Goal: Task Accomplishment & Management: Use online tool/utility

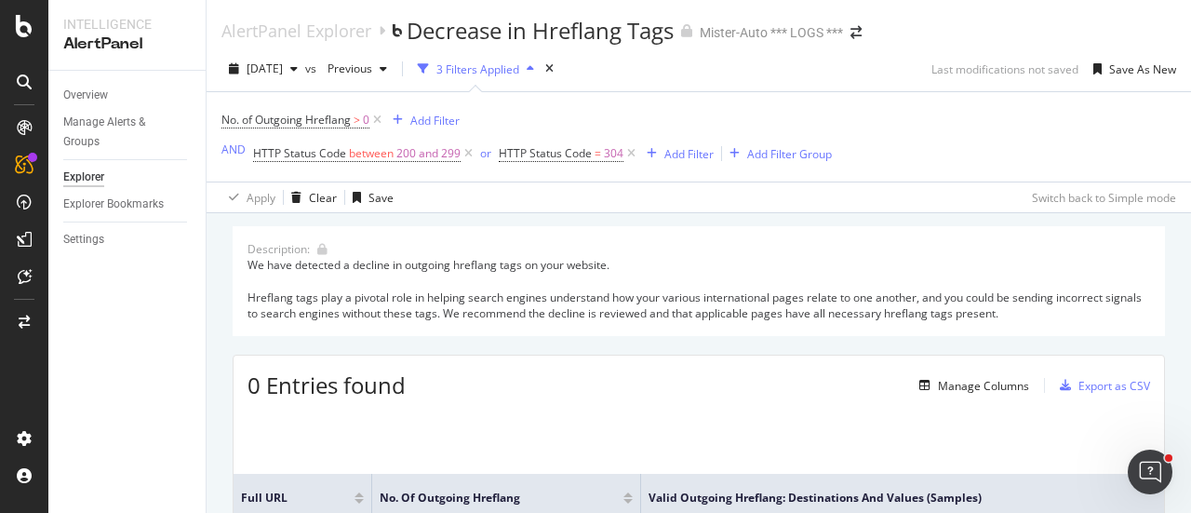
click at [565, 191] on div "Apply Clear Save Switch back to Simple mode" at bounding box center [699, 196] width 984 height 31
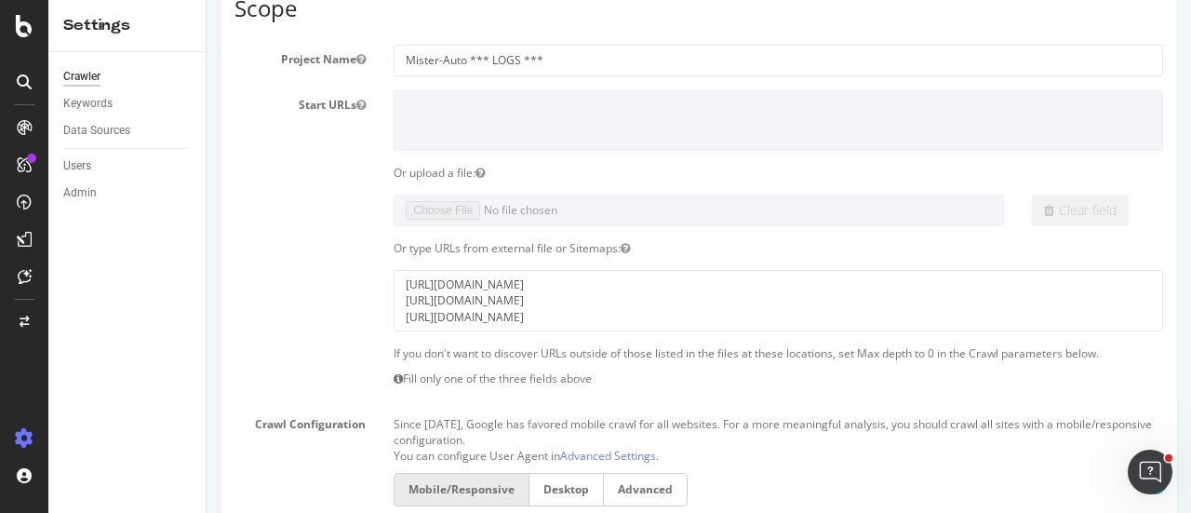
scroll to position [202, 0]
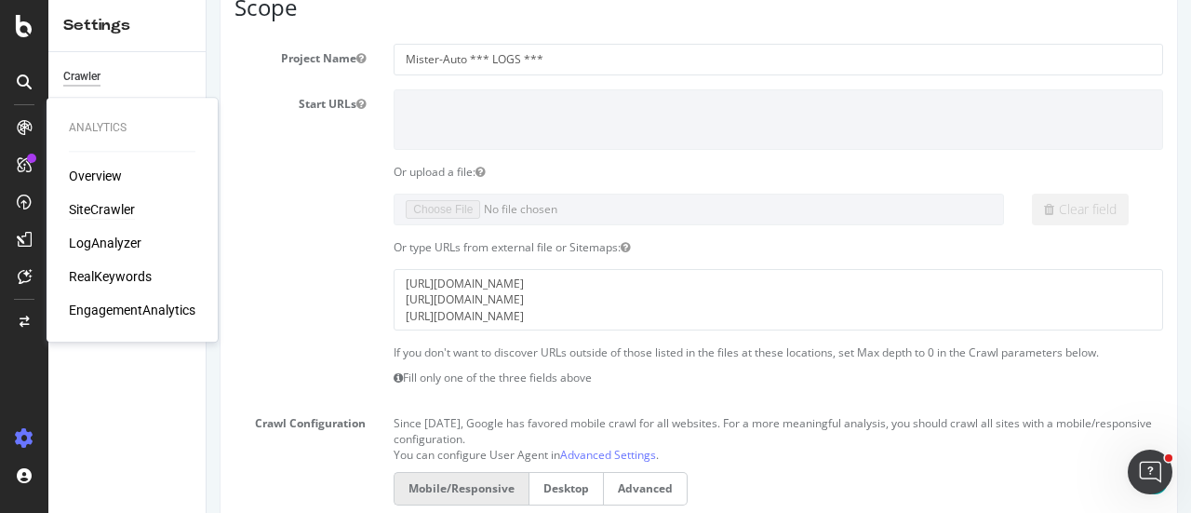
click at [98, 206] on div "SiteCrawler" at bounding box center [102, 209] width 66 height 19
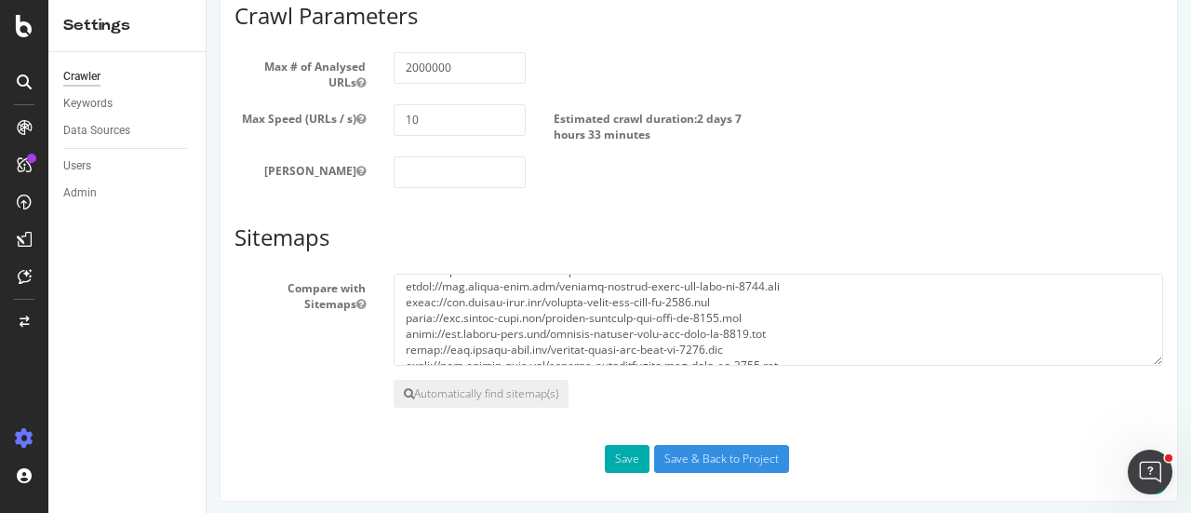
scroll to position [65, 0]
click at [411, 60] on input "2000000" at bounding box center [459, 68] width 131 height 32
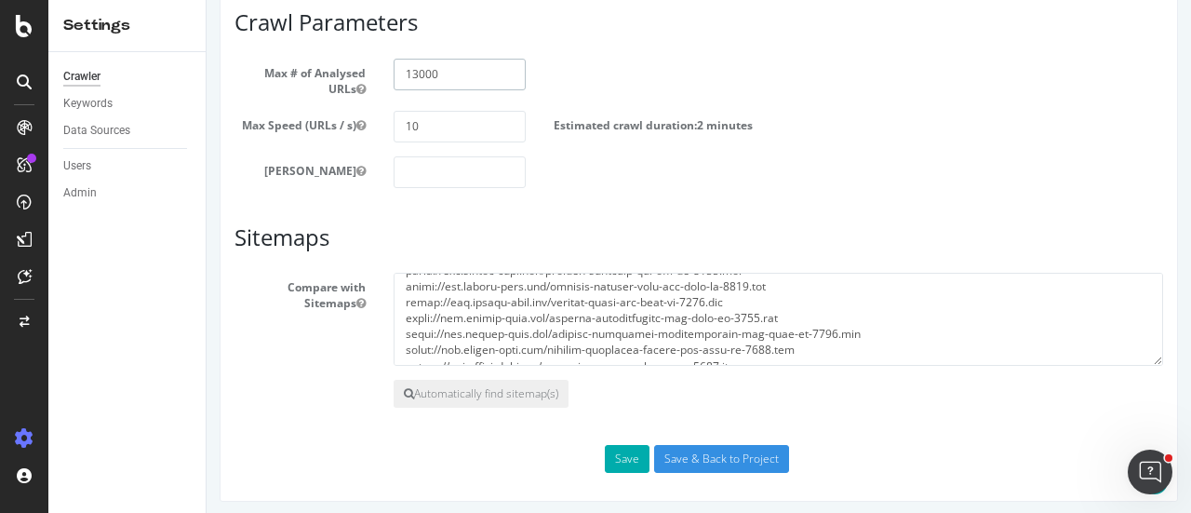
scroll to position [1125, 0]
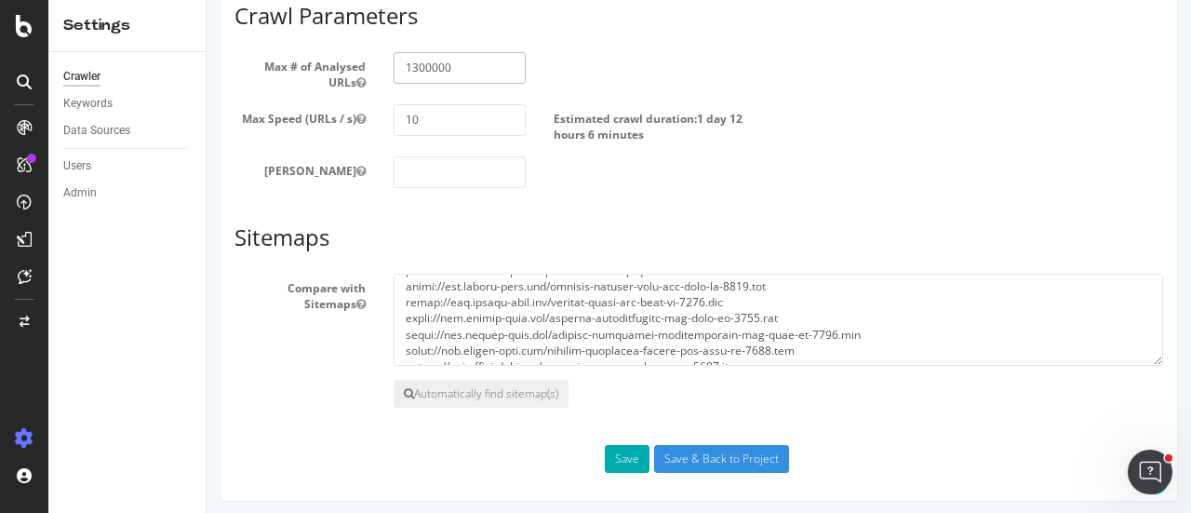
type input "1300000"
click at [784, 158] on div "[PERSON_NAME]" at bounding box center [698, 172] width 956 height 32
click at [623, 450] on button "Save" at bounding box center [627, 459] width 45 height 28
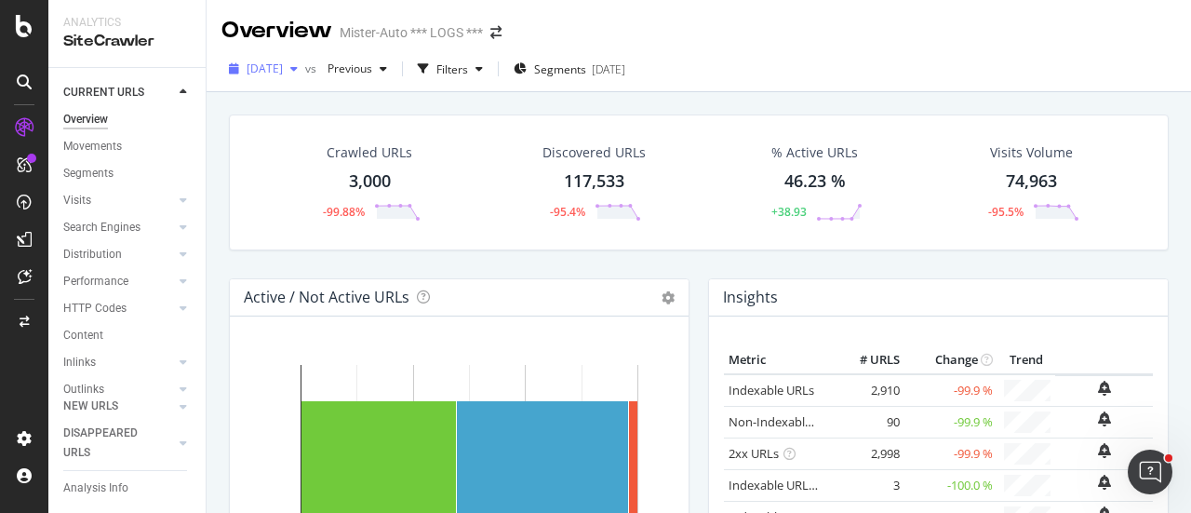
click at [283, 75] on span "2025 Aug. 12th" at bounding box center [265, 68] width 36 height 16
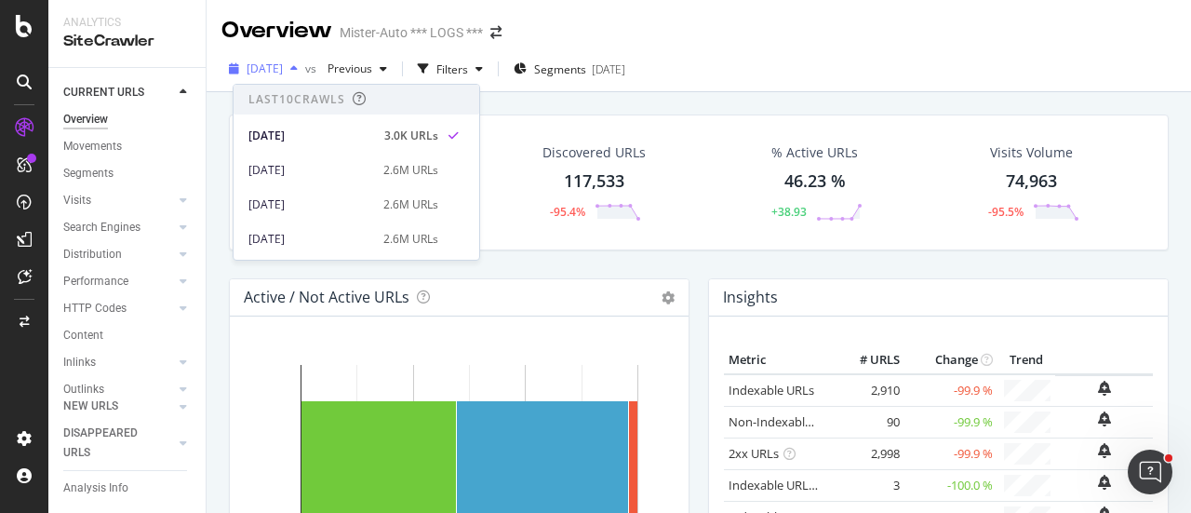
click at [283, 75] on span "2025 Aug. 12th" at bounding box center [265, 68] width 36 height 16
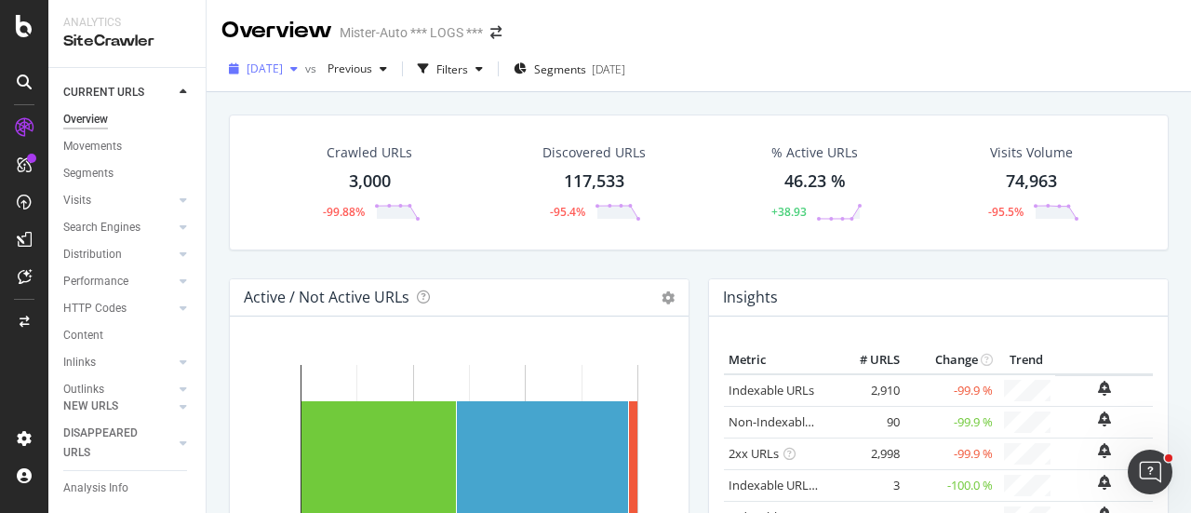
click at [283, 72] on span "2025 Aug. 12th" at bounding box center [265, 68] width 36 height 16
click at [649, 20] on div "Overview Mister-Auto *** LOGS ***" at bounding box center [699, 23] width 984 height 47
click at [296, 60] on div "2025 Aug. 12th" at bounding box center [263, 69] width 84 height 28
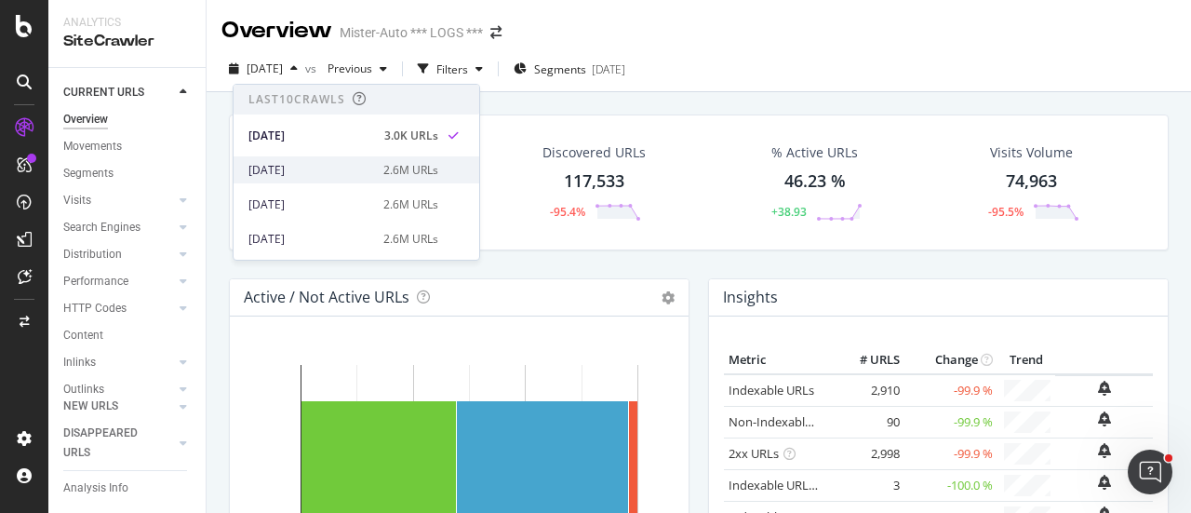
click at [285, 163] on div "2025 Jul. 31st" at bounding box center [310, 170] width 124 height 17
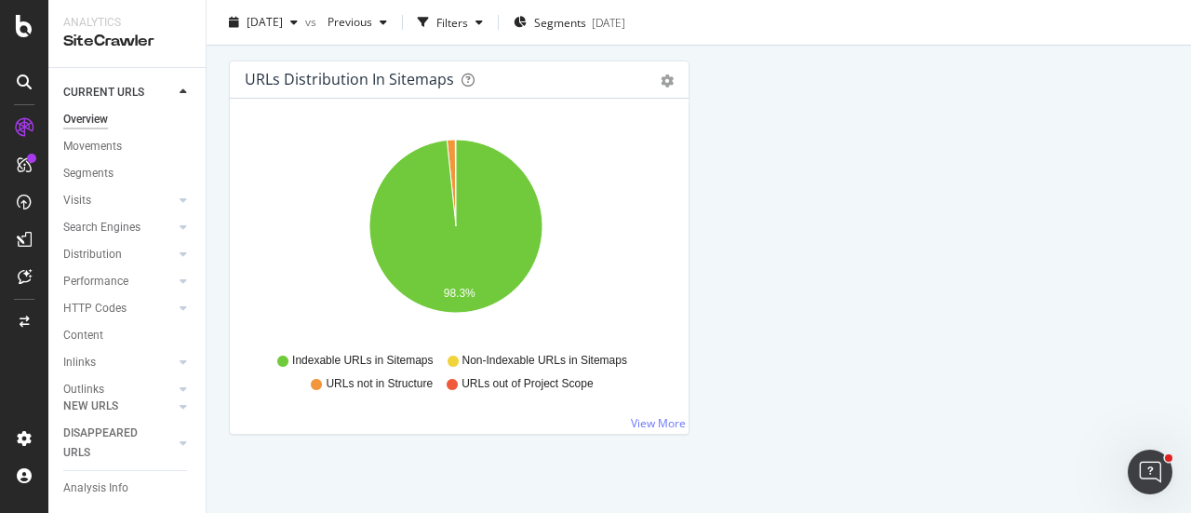
scroll to position [130, 0]
click at [182, 89] on icon at bounding box center [183, 92] width 7 height 11
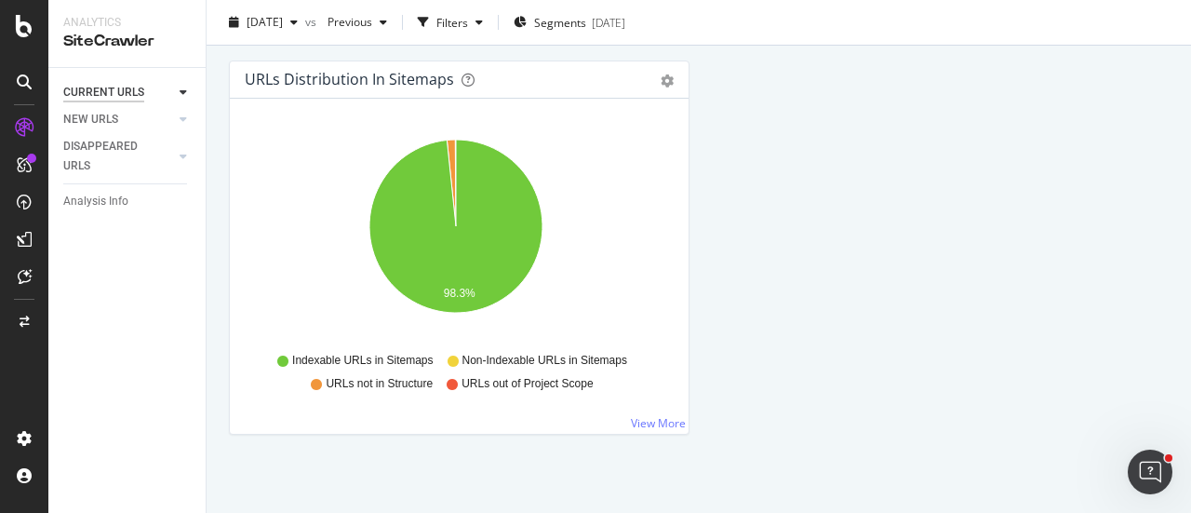
click at [121, 92] on div "CURRENT URLS" at bounding box center [103, 93] width 81 height 20
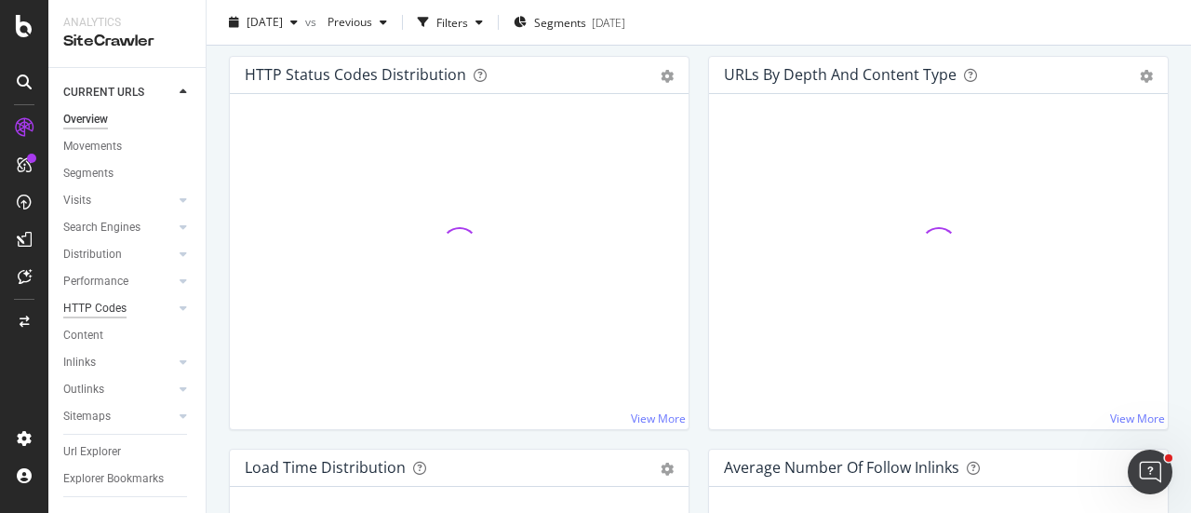
scroll to position [2181, 0]
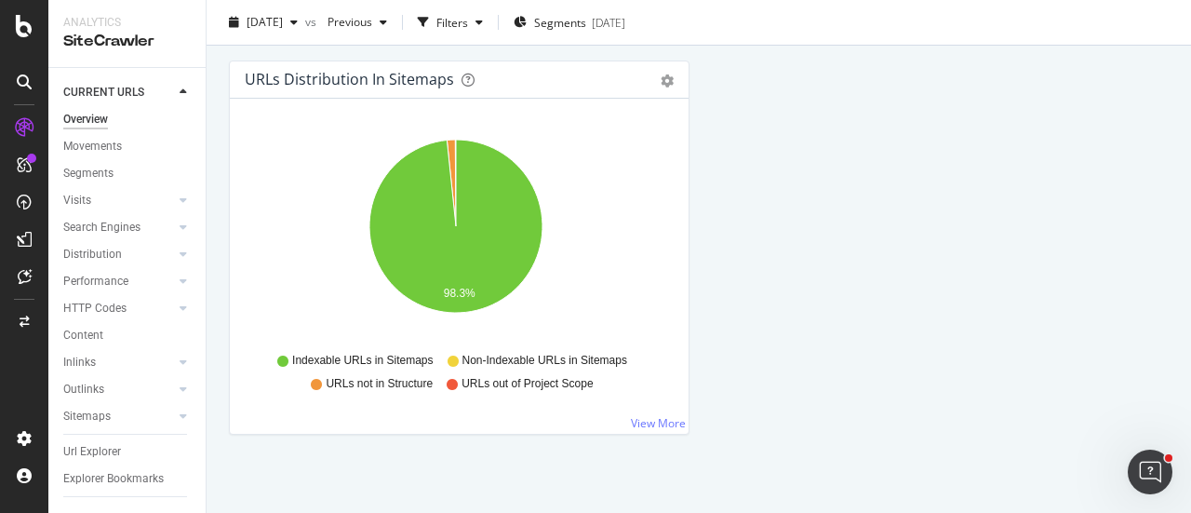
click at [93, 442] on div "Url Explorer" at bounding box center [92, 452] width 58 height 20
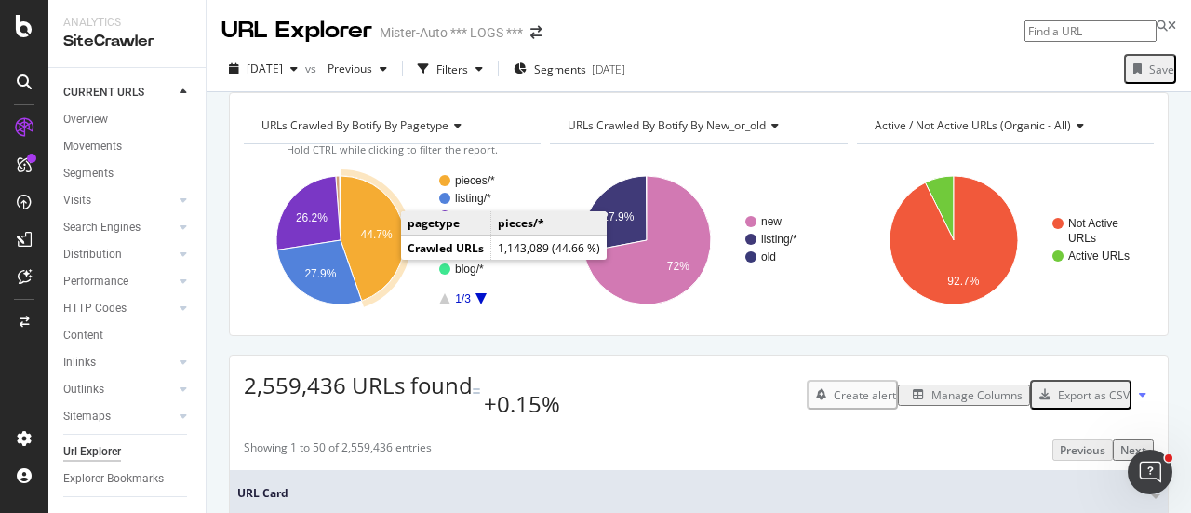
click at [383, 241] on text "44.7%" at bounding box center [377, 234] width 32 height 13
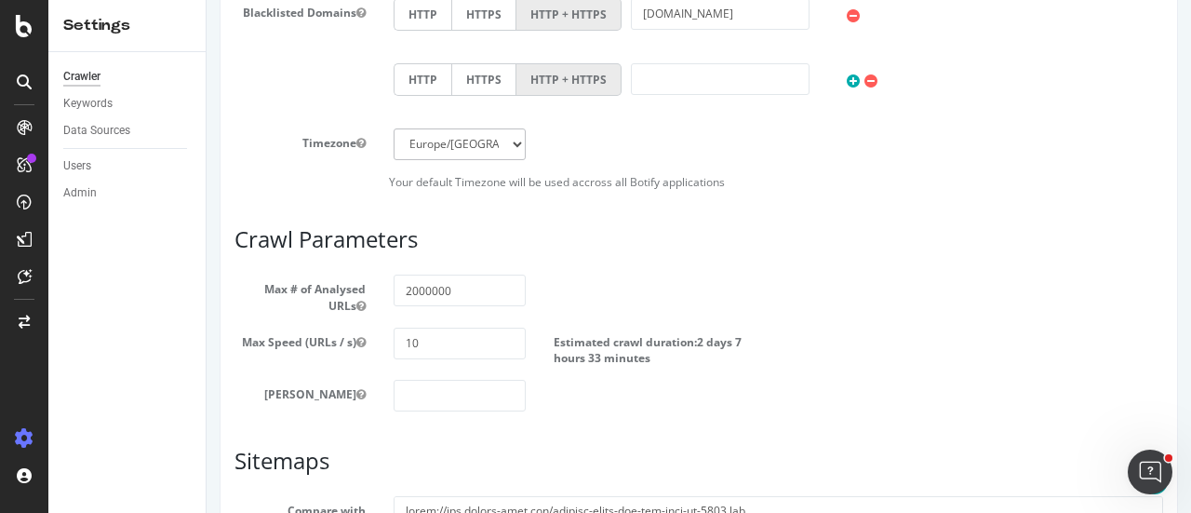
scroll to position [1061, 0]
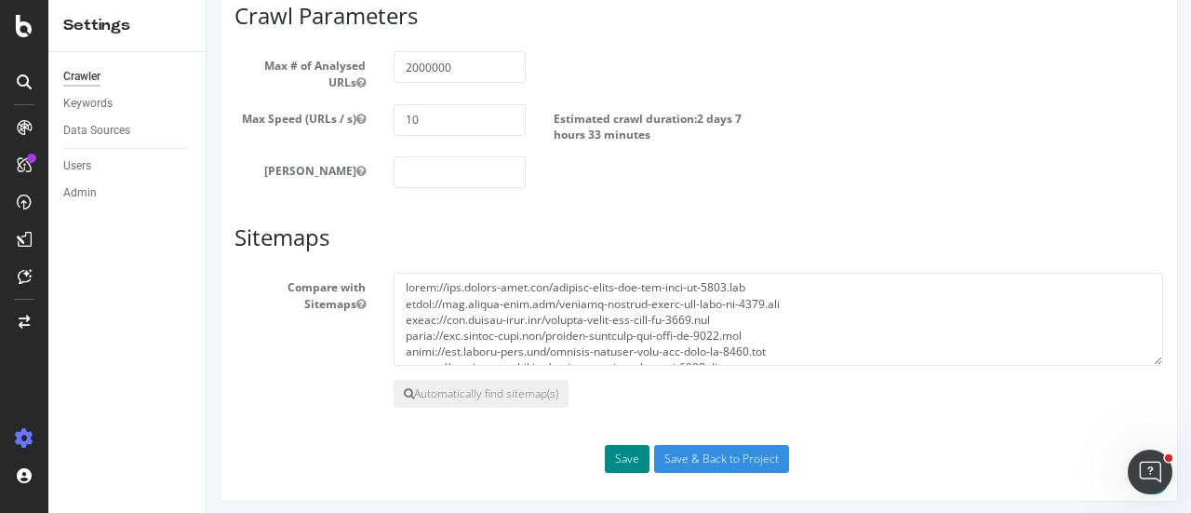
click at [617, 448] on button "Save" at bounding box center [627, 459] width 45 height 28
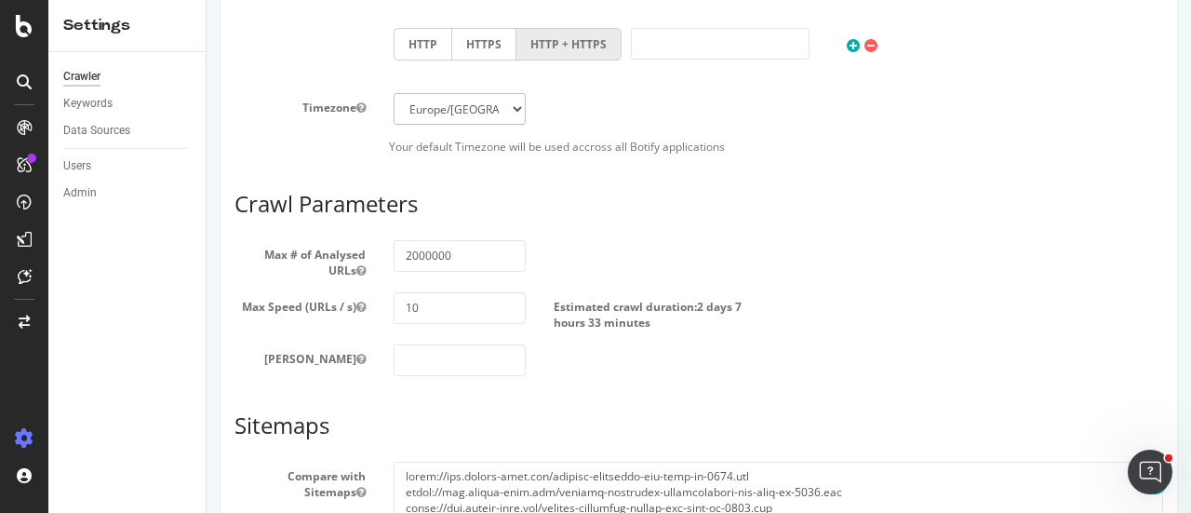
scroll to position [1125, 0]
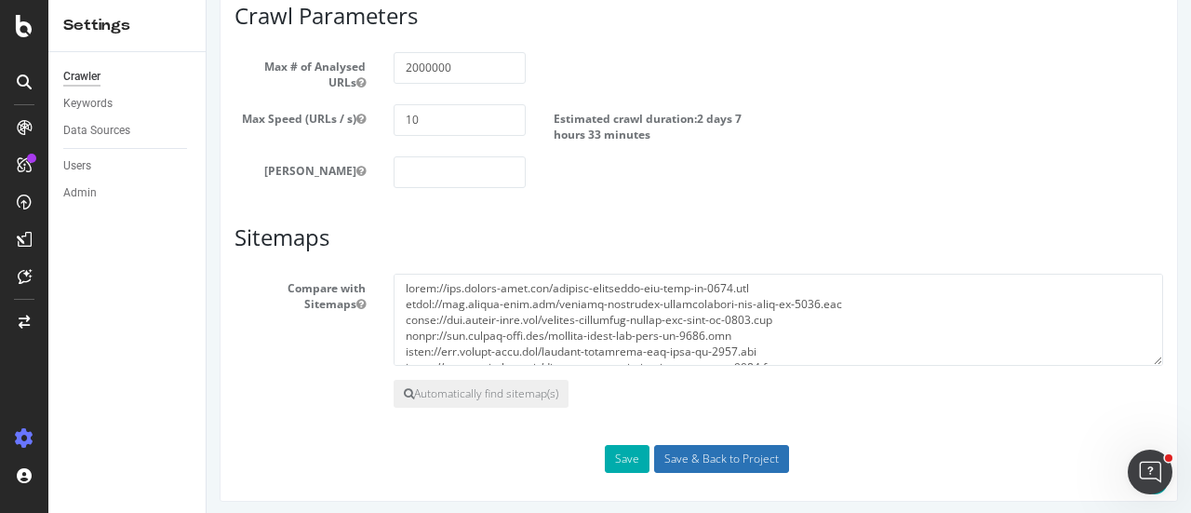
click at [690, 458] on input "Save & Back to Project" at bounding box center [721, 459] width 135 height 28
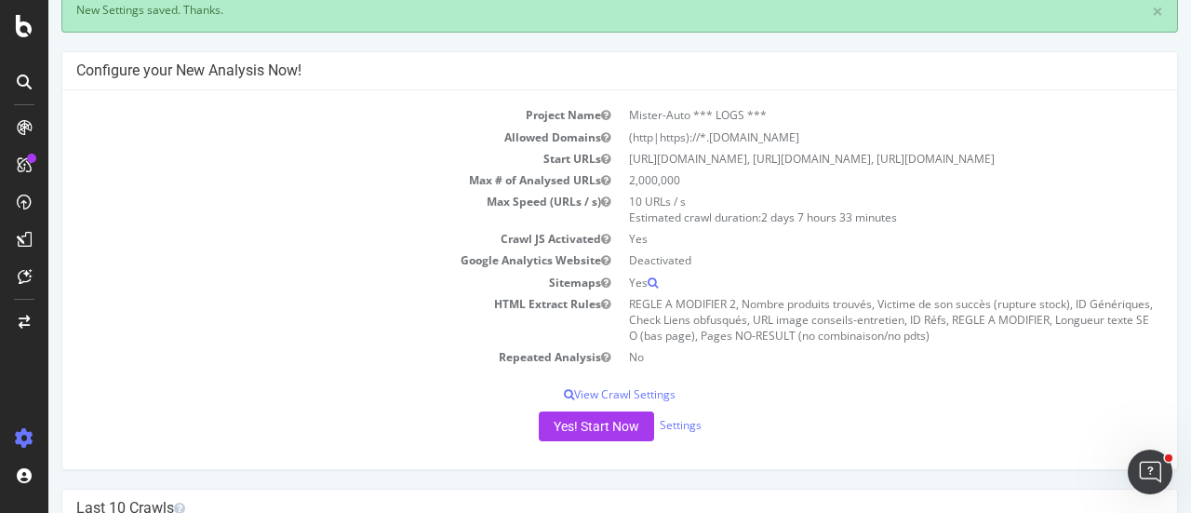
scroll to position [109, 0]
click at [619, 440] on button "Yes! Start Now" at bounding box center [596, 425] width 115 height 30
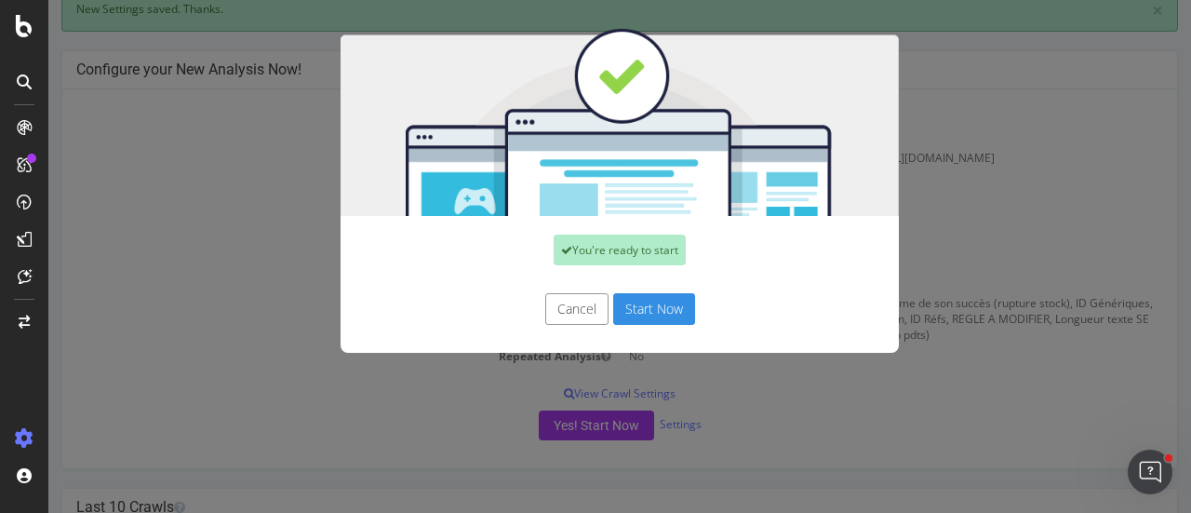
click at [666, 299] on button "Start Now" at bounding box center [654, 309] width 82 height 32
